Goal: Task Accomplishment & Management: Use online tool/utility

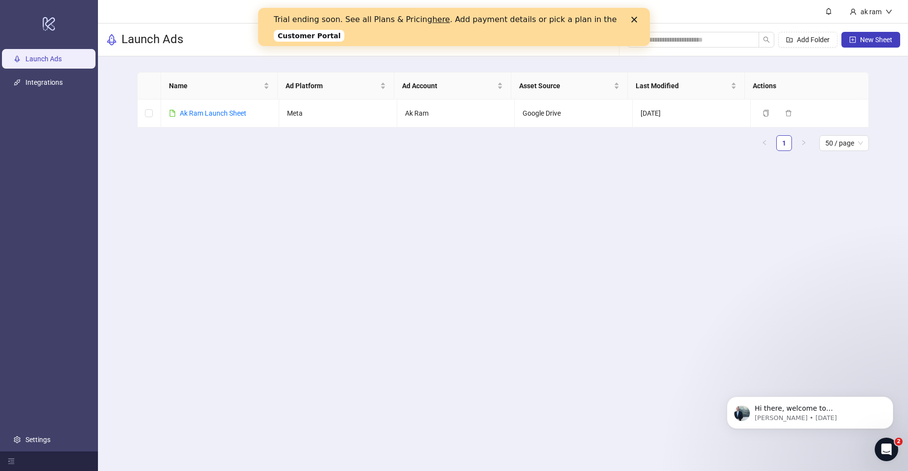
click at [634, 18] on icon "Close" at bounding box center [635, 20] width 6 height 6
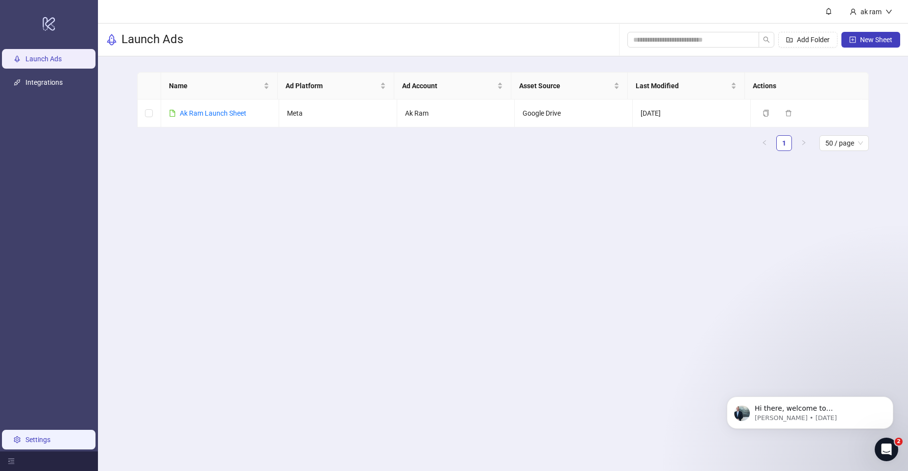
click at [31, 439] on link "Settings" at bounding box center [37, 440] width 25 height 8
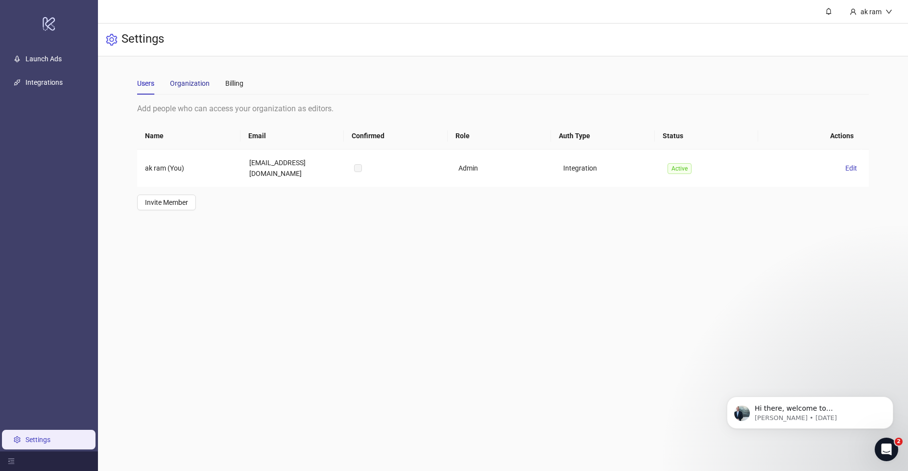
click at [195, 84] on div "Organization" at bounding box center [190, 83] width 40 height 11
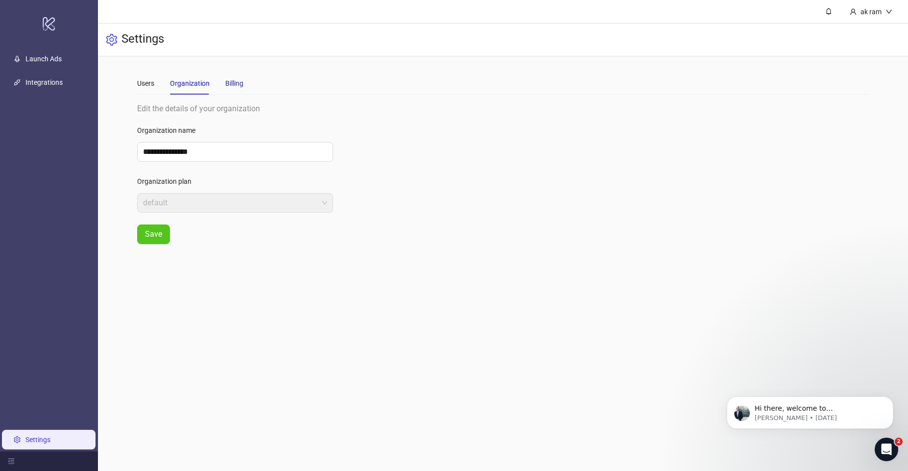
click at [239, 83] on div "Billing" at bounding box center [234, 83] width 18 height 11
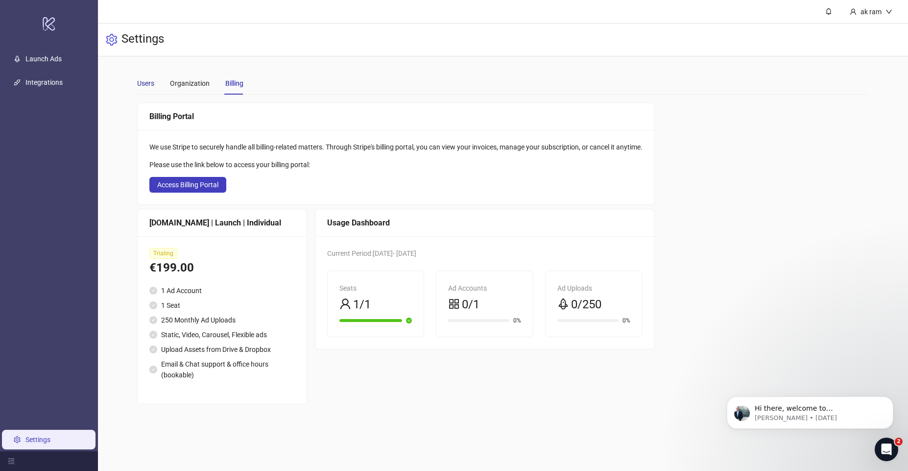
click at [139, 88] on div "Users" at bounding box center [145, 83] width 17 height 11
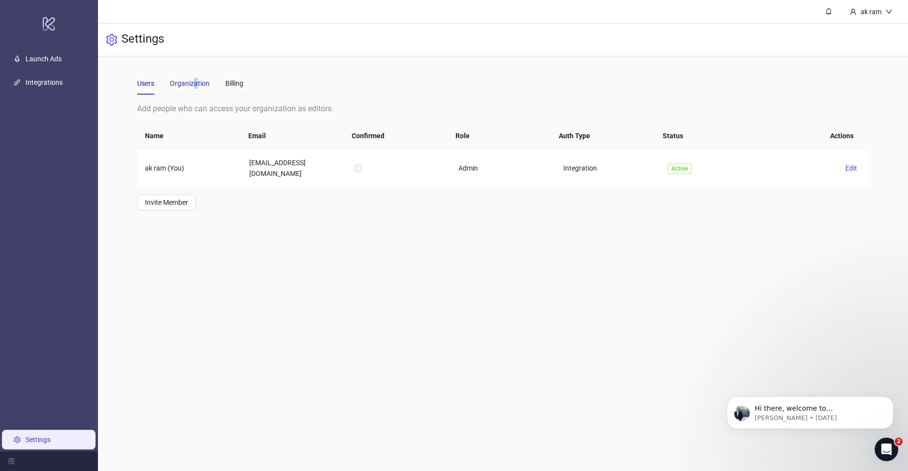
drag, startPoint x: 194, startPoint y: 78, endPoint x: 209, endPoint y: 78, distance: 15.2
click at [196, 78] on div "Organization" at bounding box center [190, 83] width 40 height 11
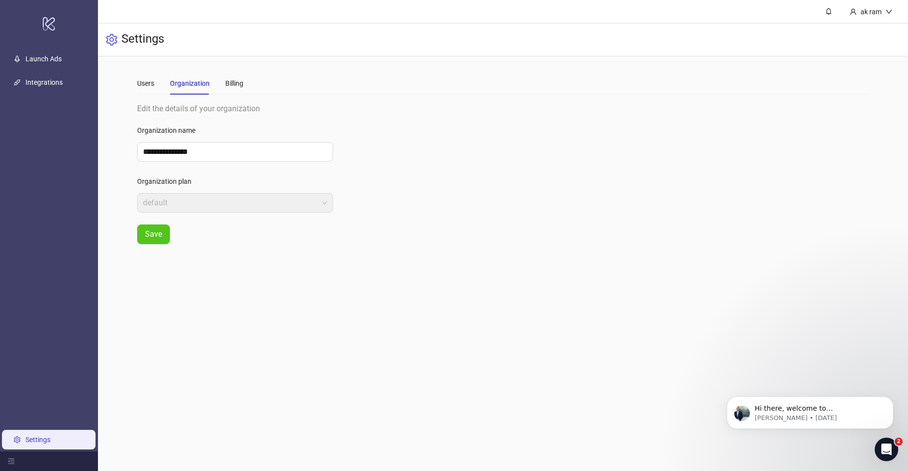
click at [255, 78] on div "Users Organization Billing" at bounding box center [503, 83] width 732 height 23
click at [249, 79] on div "Users Organization Billing" at bounding box center [503, 83] width 732 height 23
click at [53, 58] on link "Launch Ads" at bounding box center [43, 59] width 36 height 8
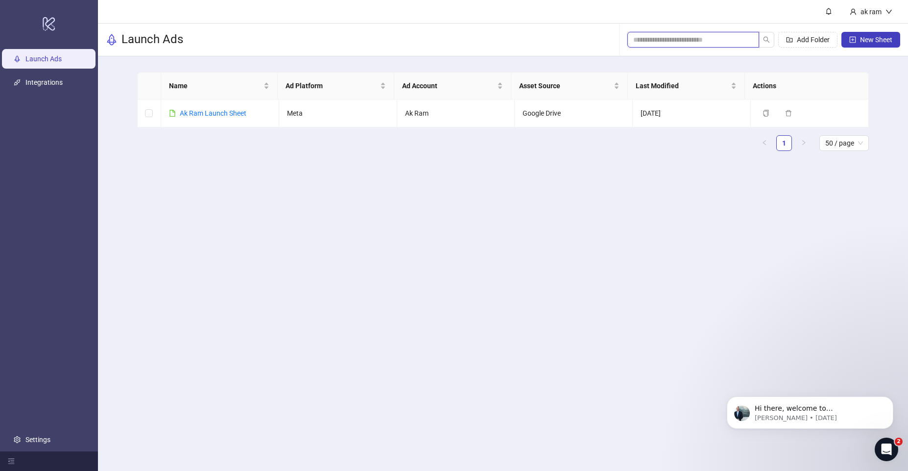
click at [634, 45] on input "search" at bounding box center [690, 39] width 112 height 11
click at [814, 39] on span "Add Folder" at bounding box center [813, 40] width 33 height 8
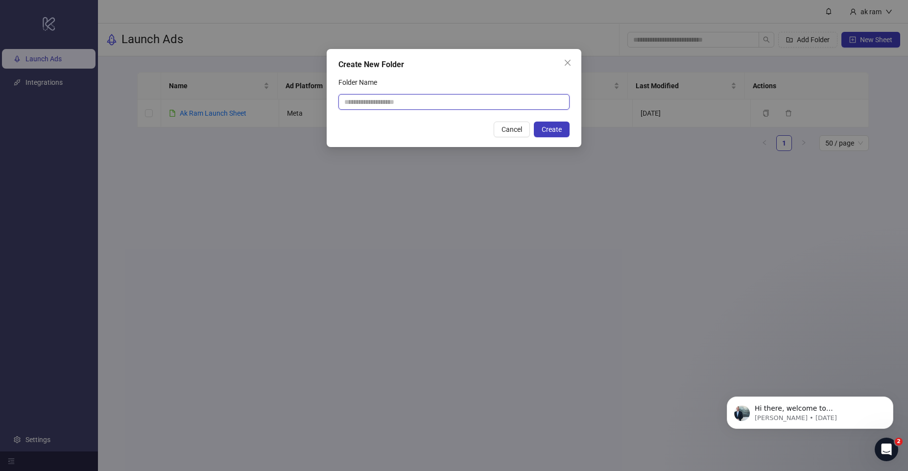
click at [524, 98] on input "Folder Name" at bounding box center [454, 102] width 231 height 16
type input "***"
click at [559, 129] on span "Create" at bounding box center [552, 129] width 20 height 8
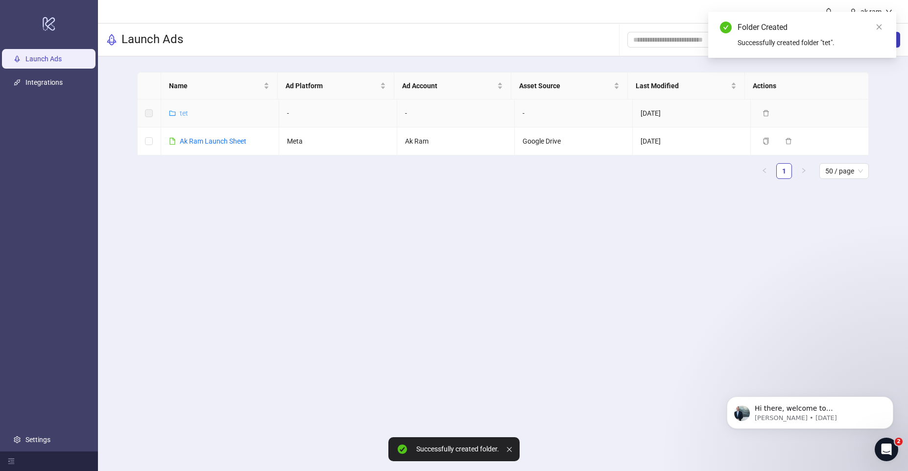
click at [180, 113] on link "tet" at bounding box center [184, 113] width 8 height 8
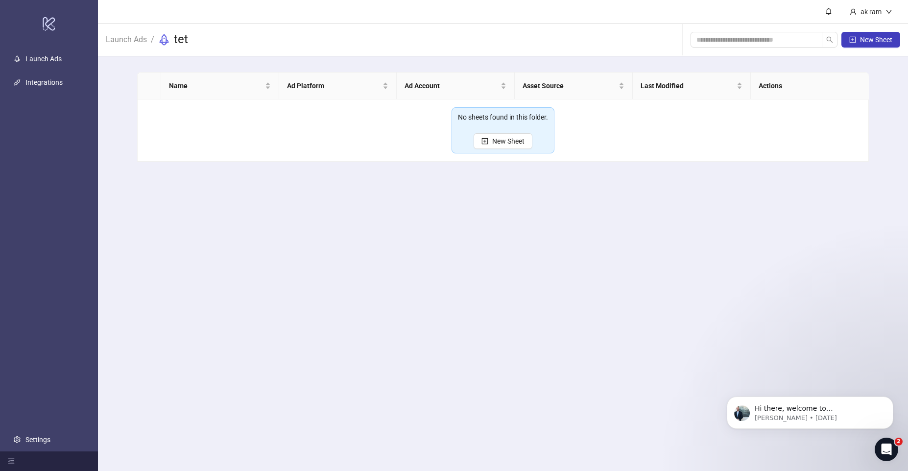
drag, startPoint x: 411, startPoint y: 263, endPoint x: 405, endPoint y: 261, distance: 6.2
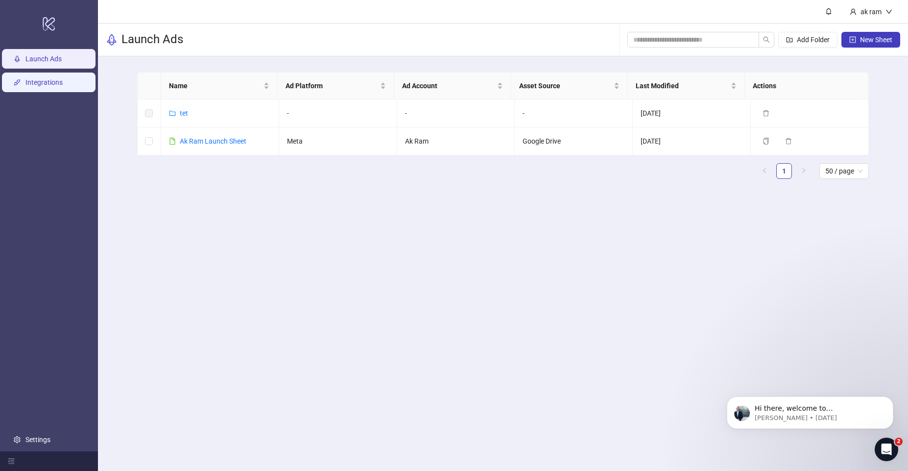
click at [36, 83] on link "Integrations" at bounding box center [43, 82] width 37 height 8
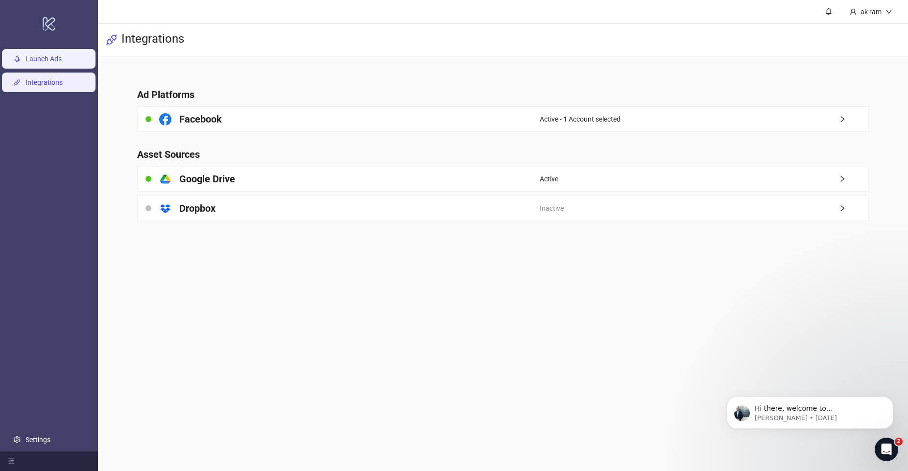
click at [25, 57] on link "Launch Ads" at bounding box center [43, 59] width 36 height 8
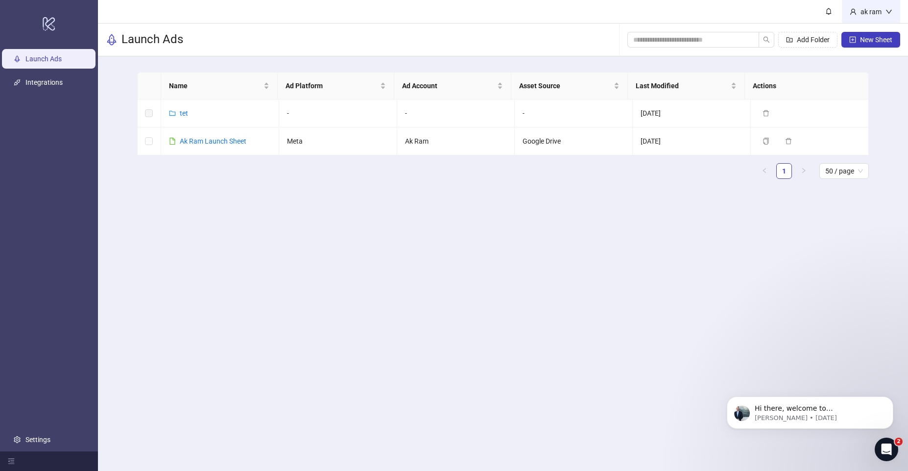
click at [869, 5] on div "ak ram" at bounding box center [871, 11] width 58 height 23
drag, startPoint x: 361, startPoint y: 38, endPoint x: 293, endPoint y: 38, distance: 68.1
click at [361, 38] on div "Launch Ads Add Folder New Sheet" at bounding box center [503, 40] width 810 height 33
click at [41, 442] on link "Settings" at bounding box center [37, 440] width 25 height 8
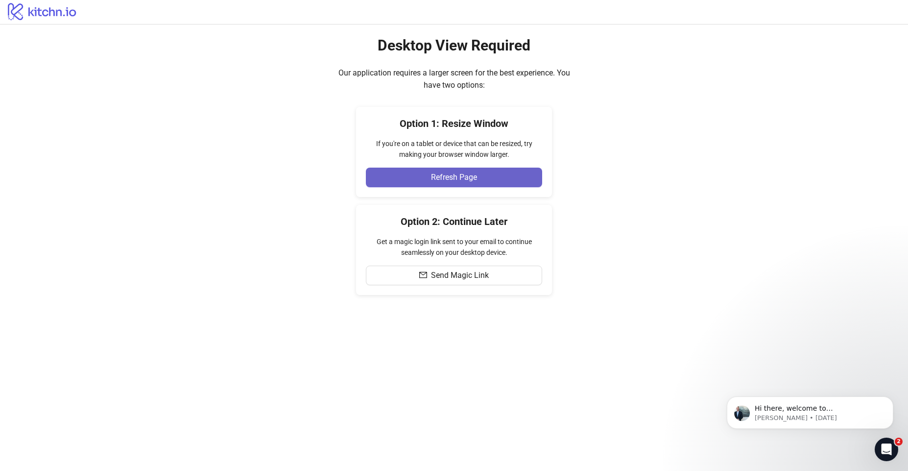
click at [482, 178] on button "Refresh Page" at bounding box center [454, 178] width 176 height 20
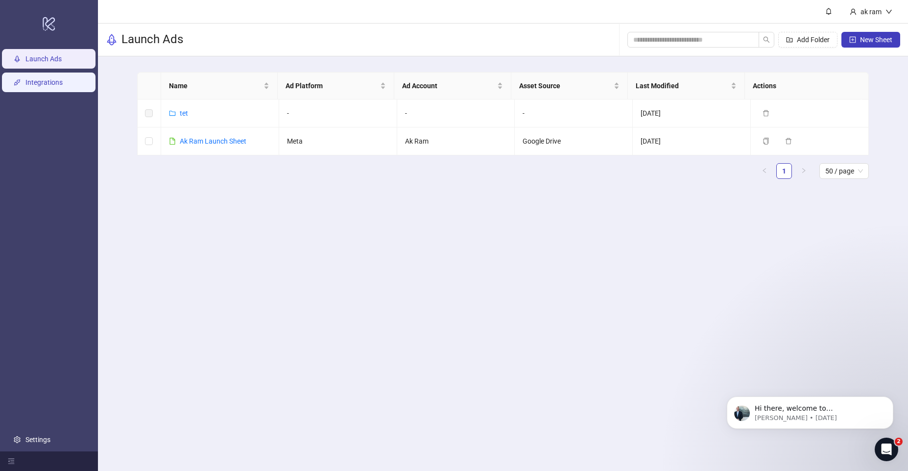
click at [49, 82] on link "Integrations" at bounding box center [43, 82] width 37 height 8
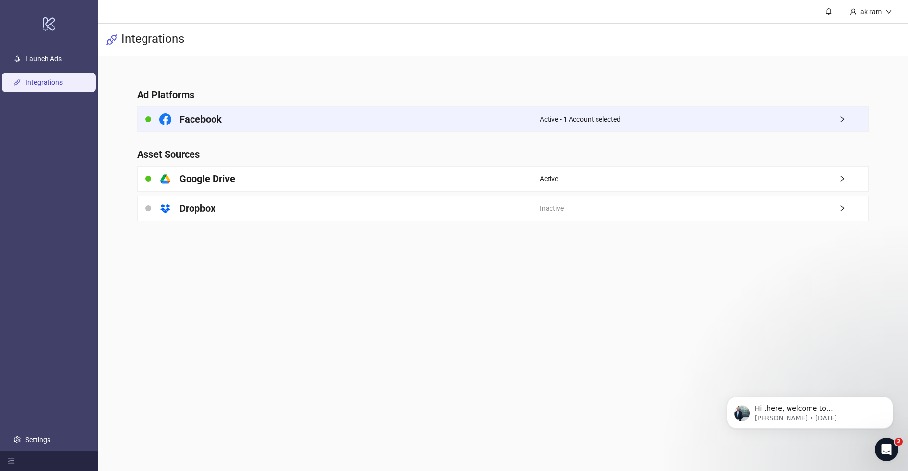
click at [243, 125] on div "Facebook" at bounding box center [339, 119] width 402 height 24
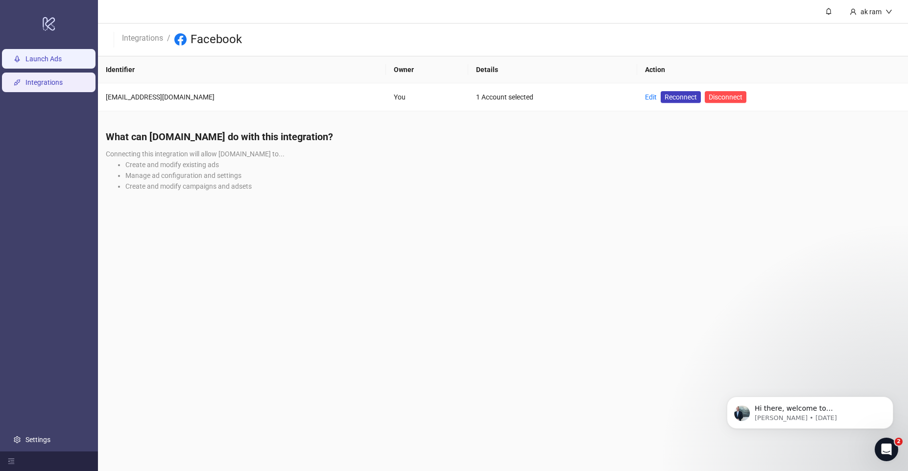
click at [40, 63] on link "Launch Ads" at bounding box center [43, 59] width 36 height 8
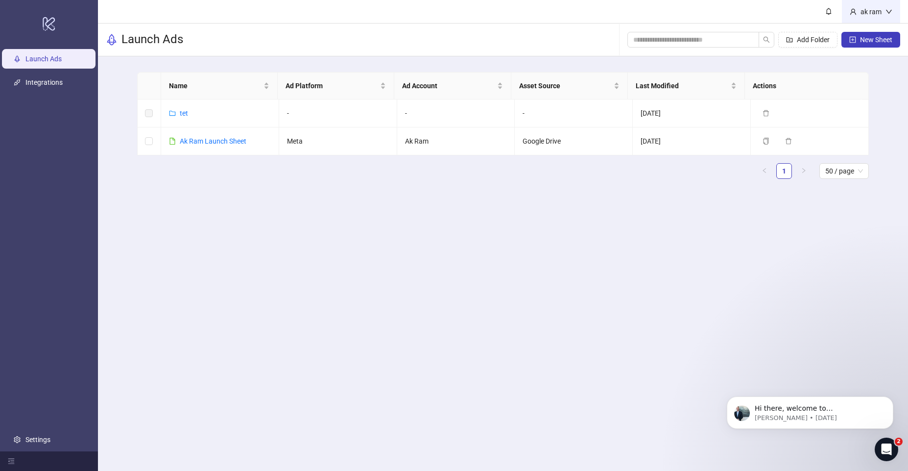
click at [870, 19] on div "ak ram" at bounding box center [871, 11] width 58 height 23
click at [829, 10] on icon "bell" at bounding box center [829, 11] width 7 height 7
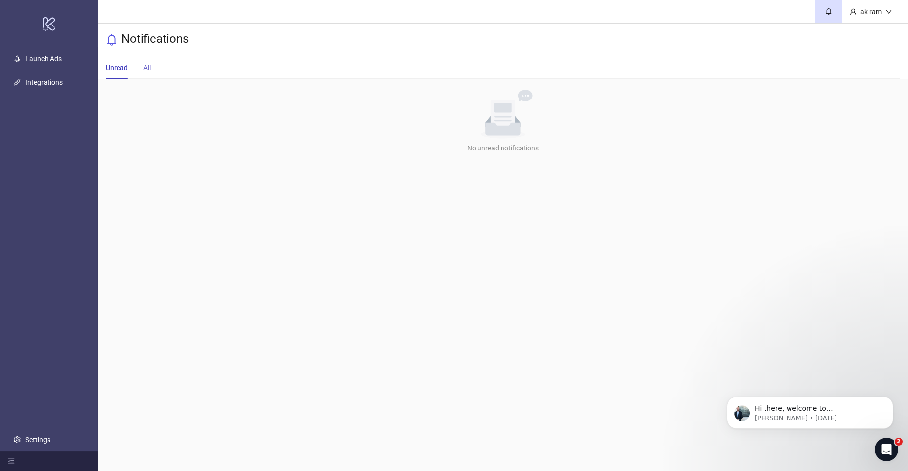
click at [145, 60] on div "All" at bounding box center [147, 67] width 7 height 23
click at [118, 66] on div "Unread" at bounding box center [117, 67] width 22 height 11
click at [38, 62] on link "Launch Ads" at bounding box center [43, 59] width 36 height 8
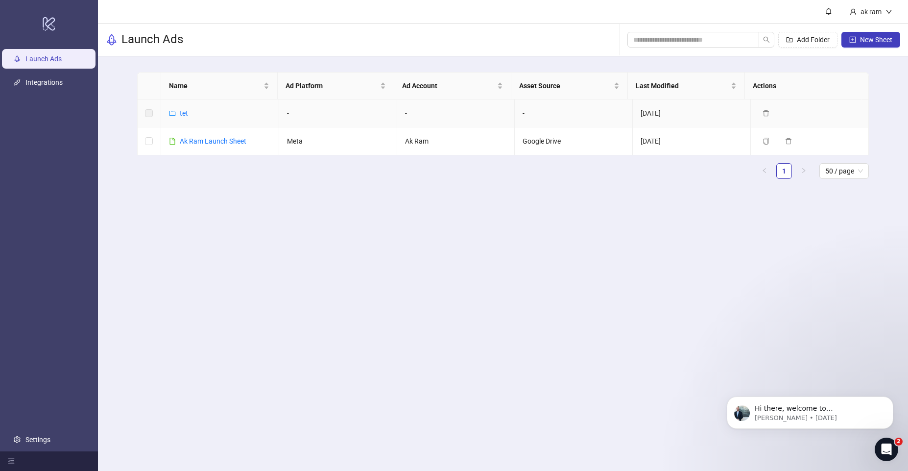
click at [181, 118] on div "tet" at bounding box center [184, 113] width 8 height 11
click at [183, 113] on link "tet" at bounding box center [184, 113] width 8 height 8
click at [220, 144] on link "Ak Ram Launch Sheet" at bounding box center [213, 141] width 67 height 8
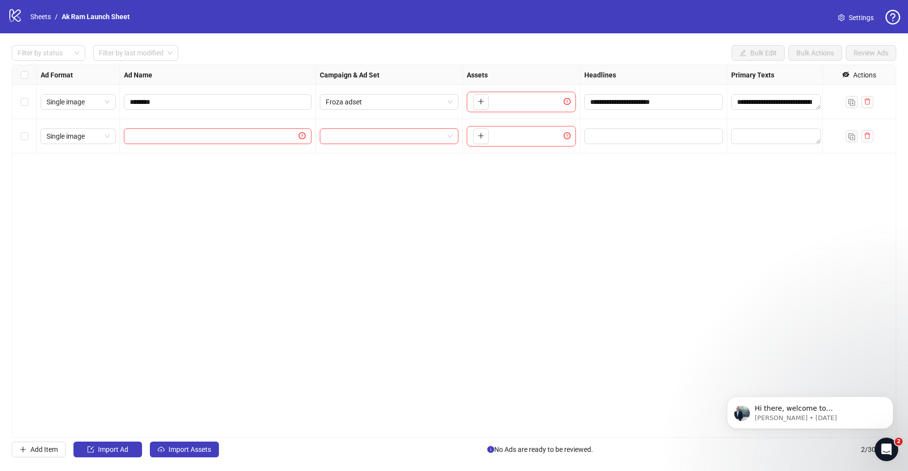
click at [351, 428] on div "**********" at bounding box center [454, 251] width 885 height 373
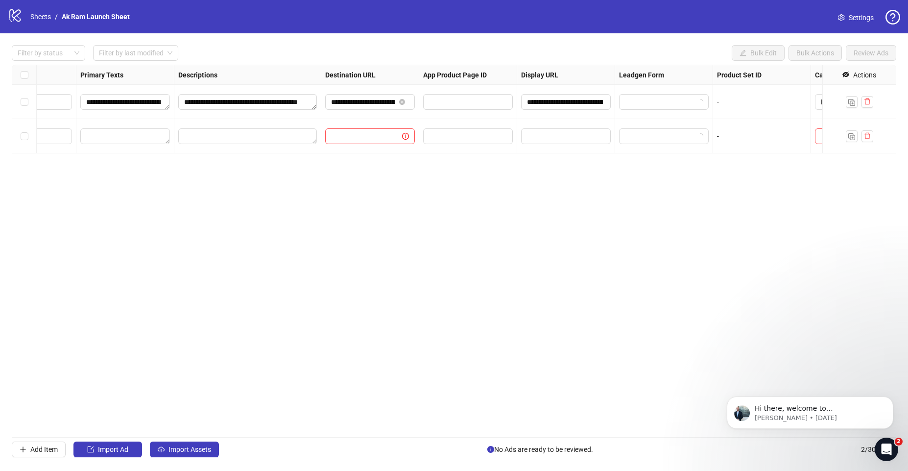
scroll to position [0, 718]
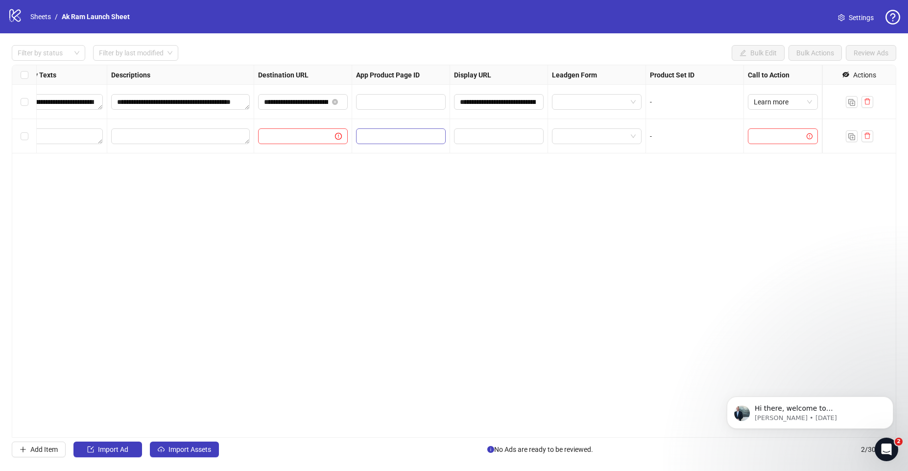
click at [396, 142] on span at bounding box center [401, 136] width 90 height 16
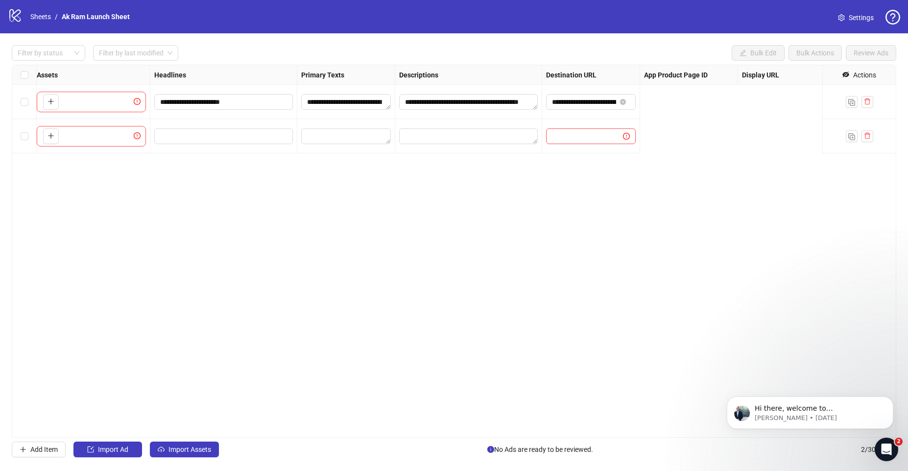
scroll to position [0, 0]
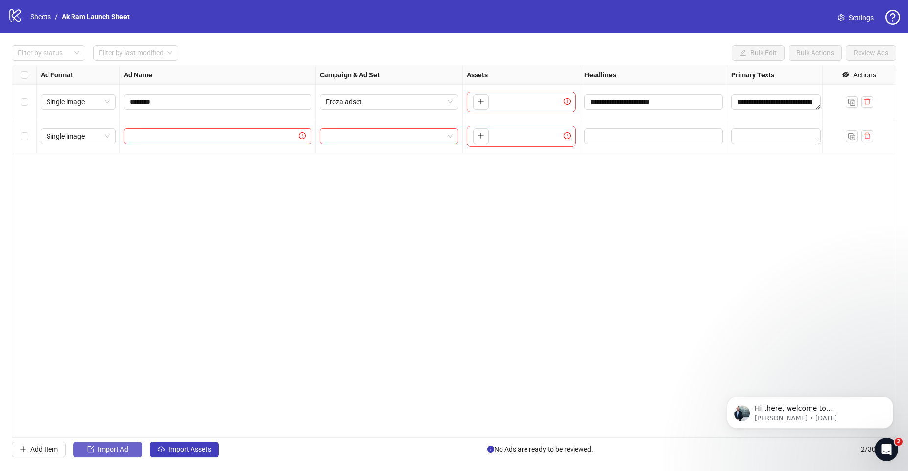
click at [133, 453] on button "Import Ad" at bounding box center [107, 449] width 69 height 16
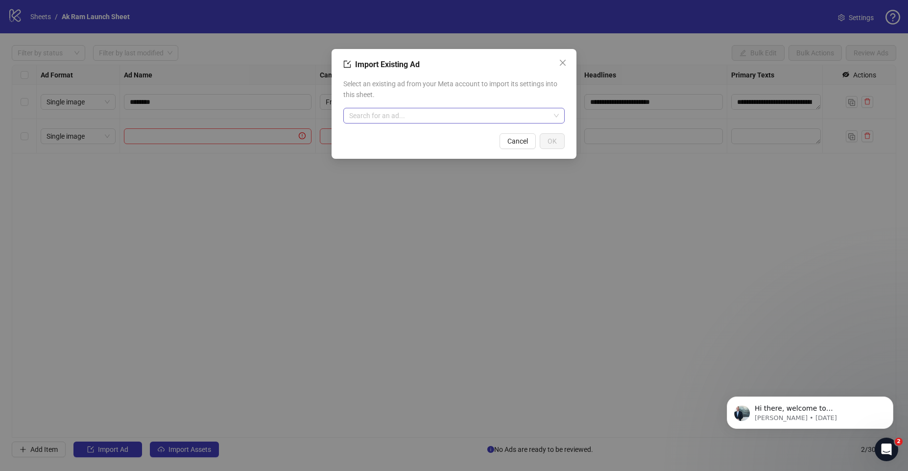
click at [437, 121] on input "search" at bounding box center [449, 115] width 201 height 15
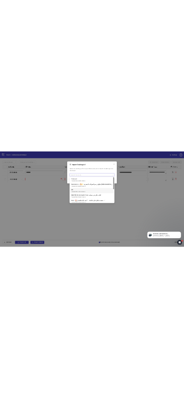
scroll to position [139, 0]
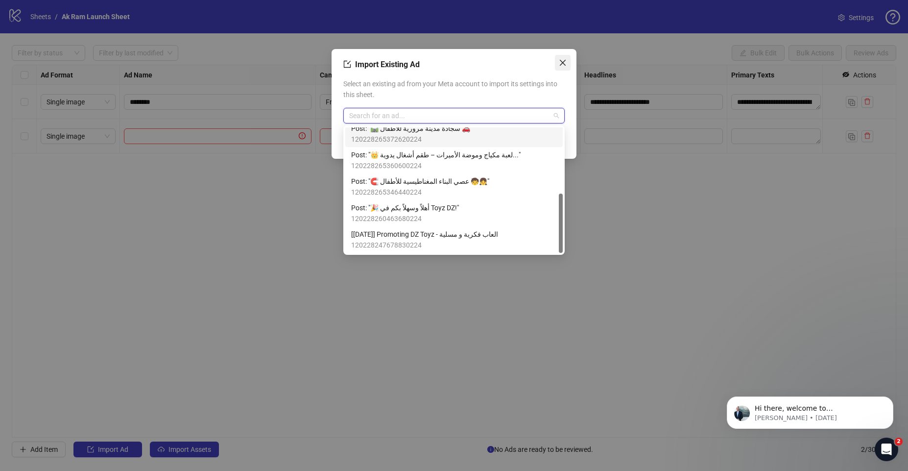
click at [561, 59] on icon "close" at bounding box center [563, 63] width 8 height 8
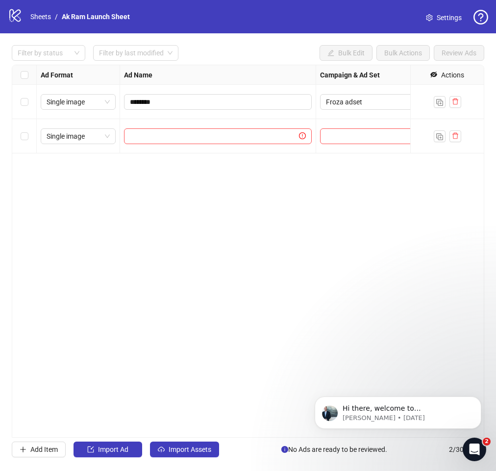
click at [16, 16] on icon at bounding box center [14, 15] width 11 height 13
